Goal: Task Accomplishment & Management: Manage account settings

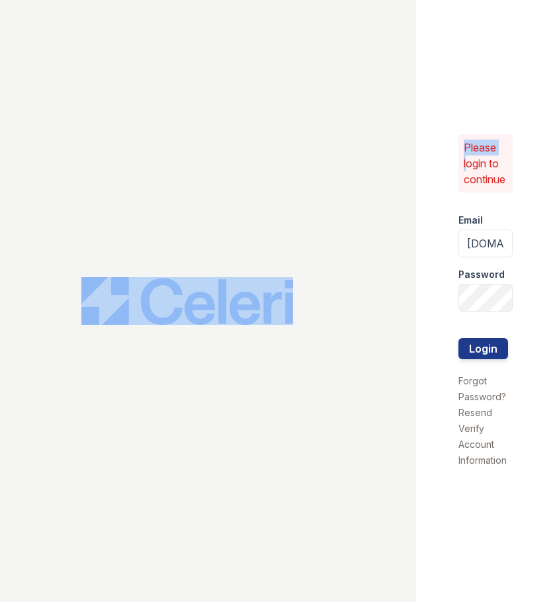
click at [325, 180] on div at bounding box center [208, 301] width 416 height 602
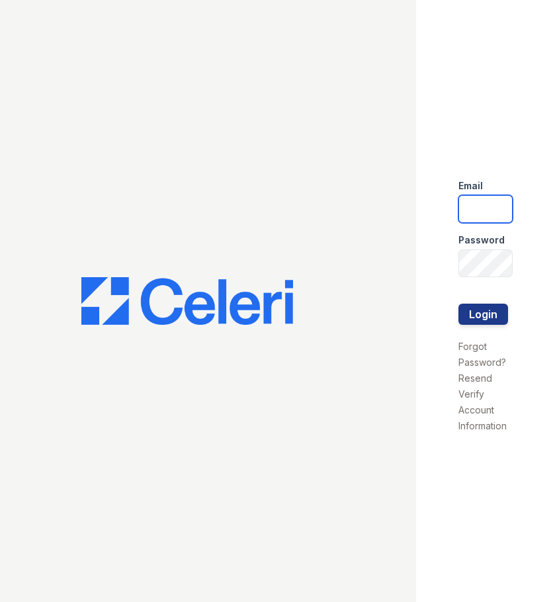
type input "haven.pm@cafmanagement.com"
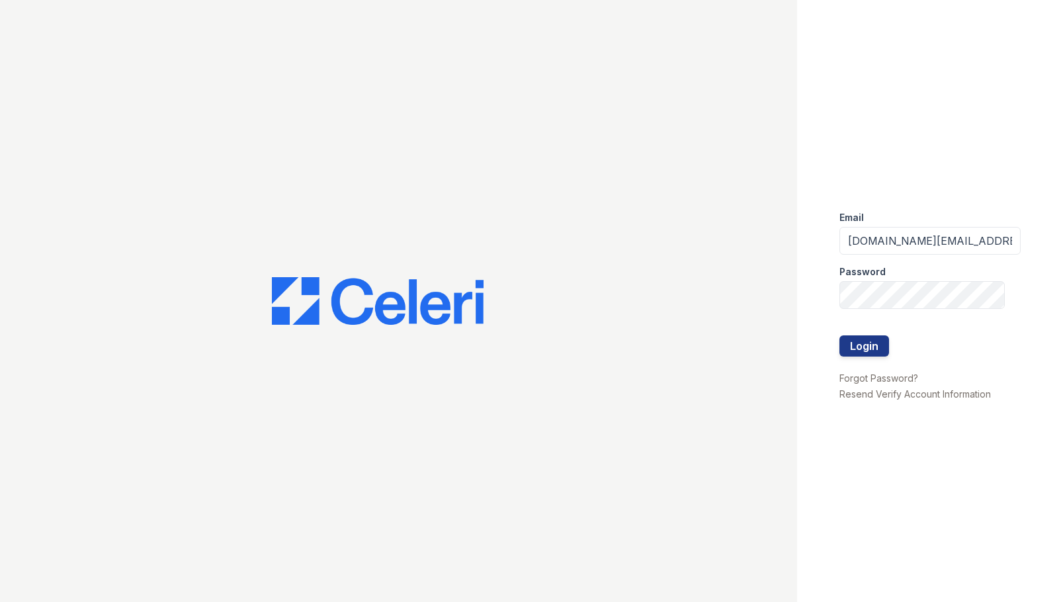
drag, startPoint x: 779, startPoint y: 259, endPoint x: 808, endPoint y: 268, distance: 31.0
click at [554, 259] on div at bounding box center [398, 301] width 797 height 602
click at [554, 308] on div "Email haven.pm@cafmanagement.com Password Login Forgot Password? Resend Verify …" at bounding box center [930, 301] width 266 height 602
click at [554, 335] on button "Login" at bounding box center [865, 345] width 50 height 21
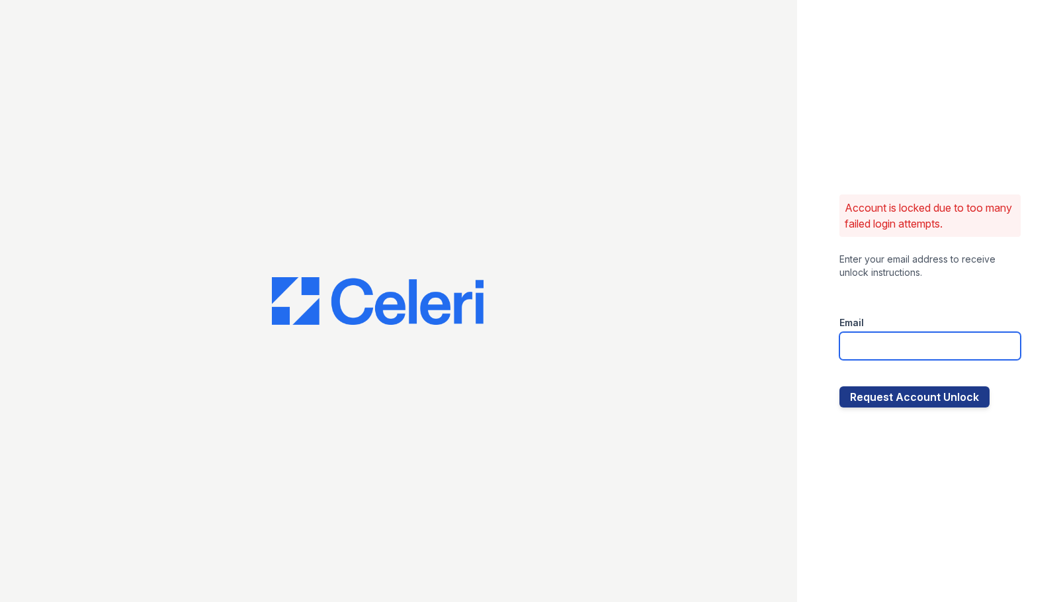
click at [933, 345] on input "email" at bounding box center [930, 346] width 181 height 28
type input "[EMAIL_ADDRESS][DOMAIN_NAME]"
click at [840, 386] on button "Request Account Unlock" at bounding box center [915, 396] width 150 height 21
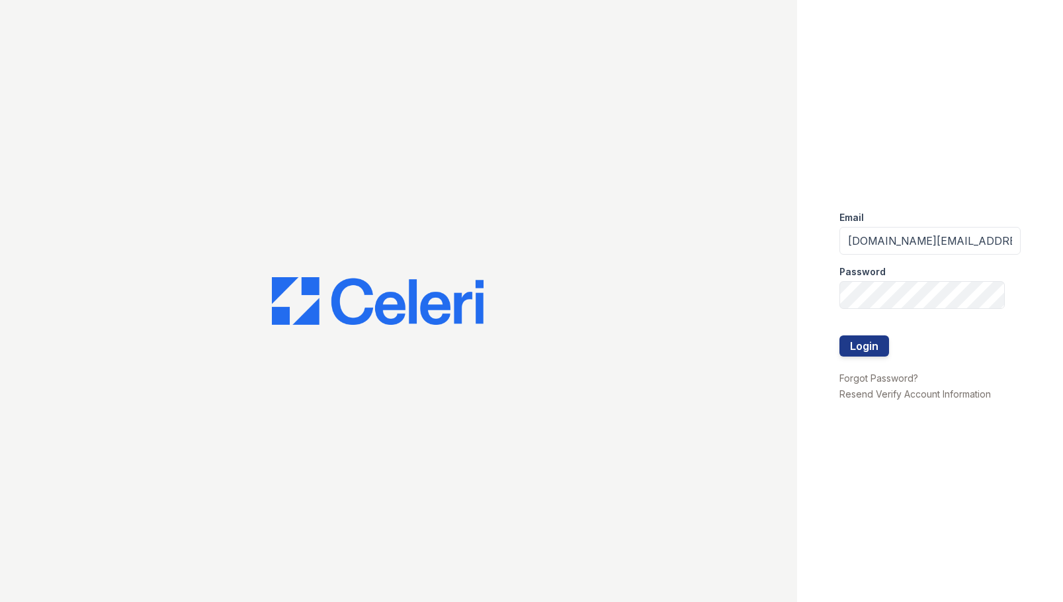
click at [756, 333] on div at bounding box center [398, 301] width 797 height 602
click at [930, 243] on input "haven.pm@cafmanagement.com" at bounding box center [930, 241] width 181 height 28
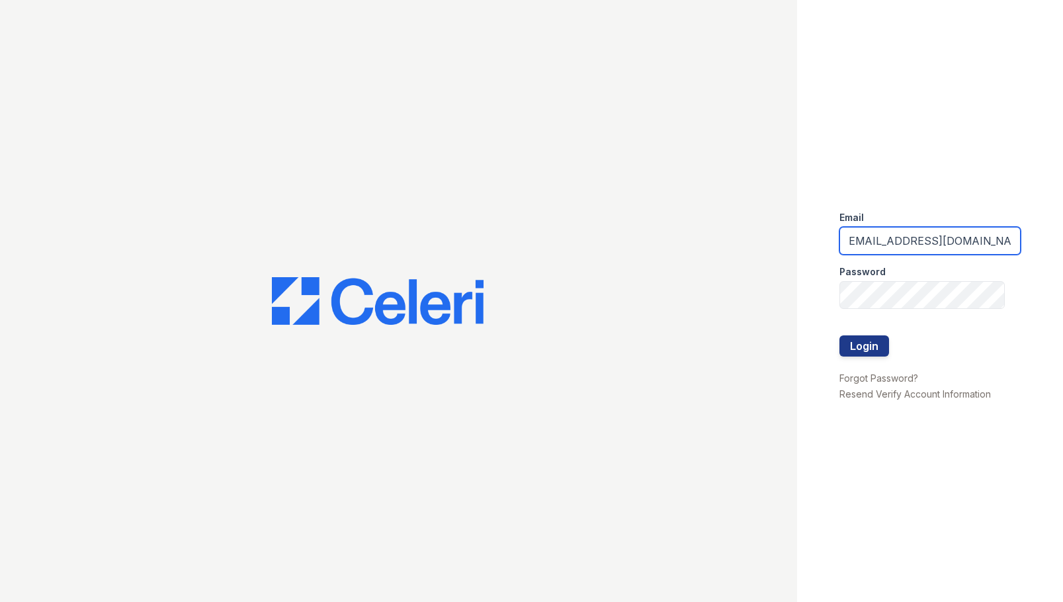
type input "[EMAIL_ADDRESS][DOMAIN_NAME]"
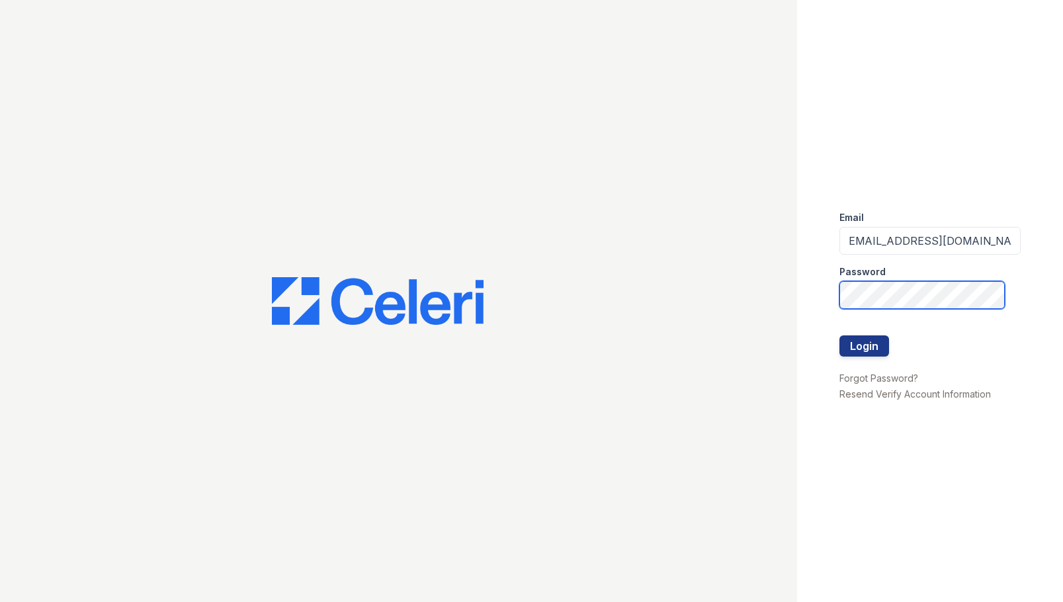
scroll to position [0, 0]
click at [666, 287] on div at bounding box center [398, 301] width 797 height 602
click at [681, 306] on div "Email haven2@cafmanagement.com Password Login Forgot Password? Resend Verify Ac…" at bounding box center [531, 301] width 1063 height 602
click at [573, 249] on div at bounding box center [398, 301] width 797 height 602
click at [840, 335] on button "Login" at bounding box center [865, 345] width 50 height 21
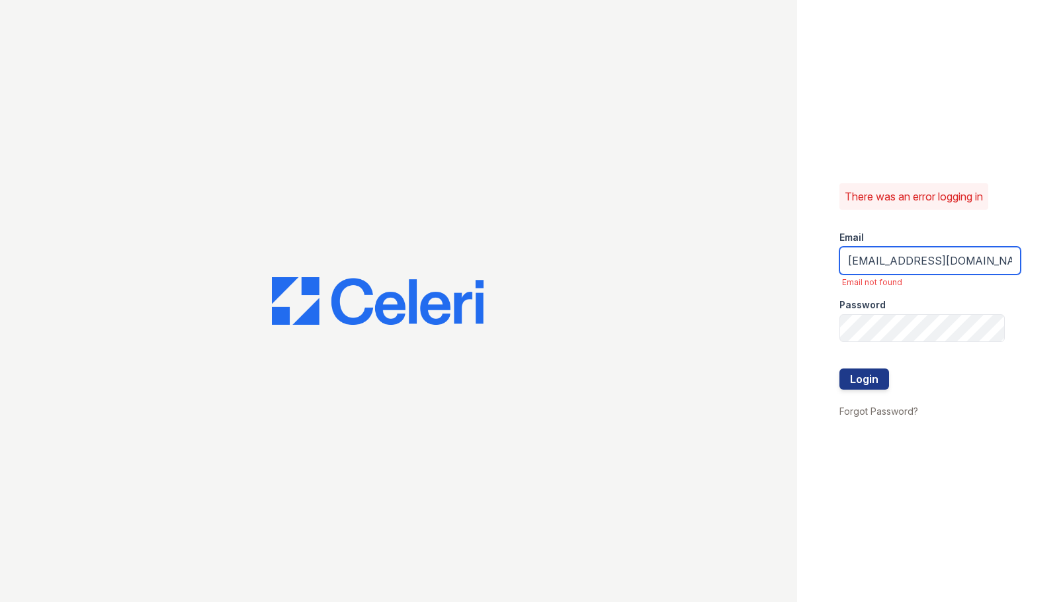
click at [935, 262] on input "[EMAIL_ADDRESS][DOMAIN_NAME]" at bounding box center [930, 261] width 181 height 28
click at [934, 262] on input "[EMAIL_ADDRESS][DOMAIN_NAME]" at bounding box center [930, 261] width 181 height 28
type input "[DOMAIN_NAME][EMAIL_ADDRESS][DOMAIN_NAME]"
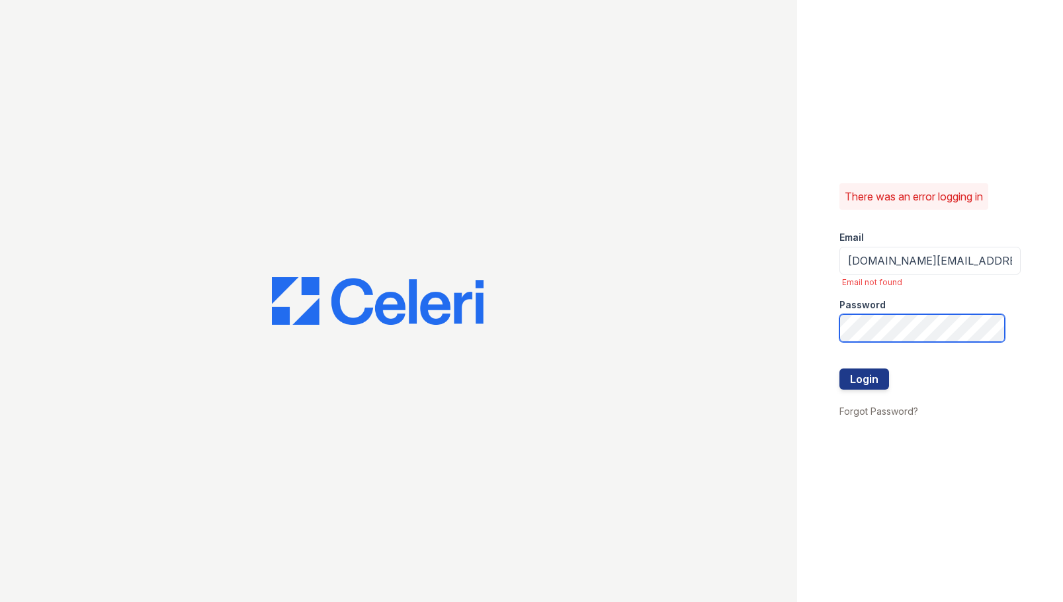
click at [822, 332] on div "There was an error logging in Email [DOMAIN_NAME][EMAIL_ADDRESS][DOMAIN_NAME] E…" at bounding box center [930, 301] width 266 height 602
click at [798, 294] on div "There was an error logging in Email [DOMAIN_NAME][EMAIL_ADDRESS][DOMAIN_NAME] E…" at bounding box center [930, 301] width 266 height 602
